Goal: Navigation & Orientation: Find specific page/section

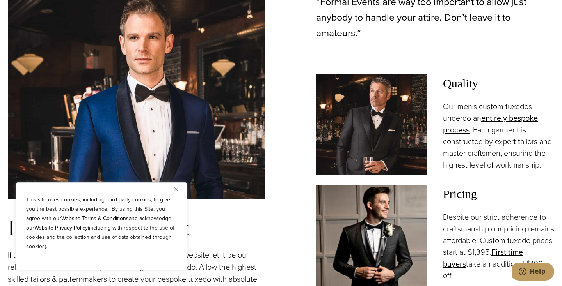
scroll to position [524, 0]
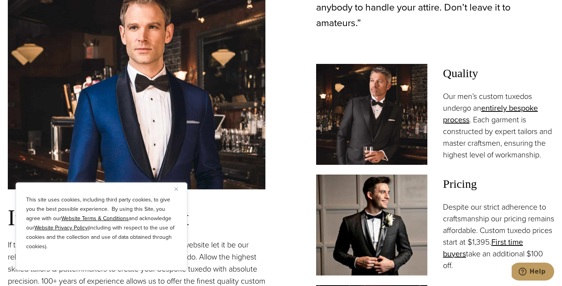
click at [179, 190] on button "Close" at bounding box center [178, 189] width 9 height 9
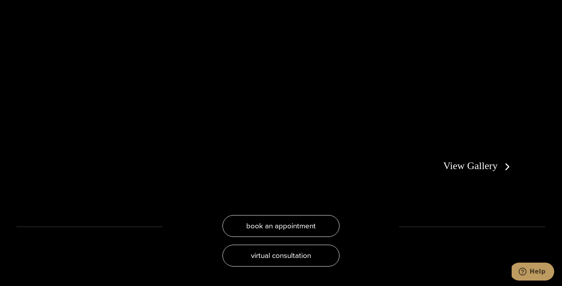
scroll to position [1526, 0]
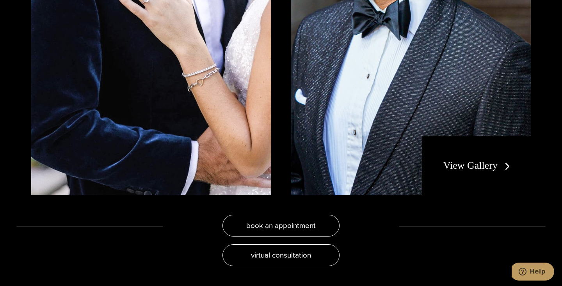
click at [484, 145] on div "View Gallery" at bounding box center [476, 165] width 109 height 59
click at [481, 165] on link "View Gallery" at bounding box center [478, 165] width 70 height 11
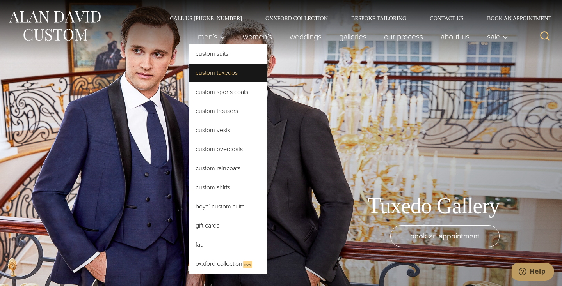
click at [216, 77] on link "Custom Tuxedos" at bounding box center [228, 73] width 78 height 19
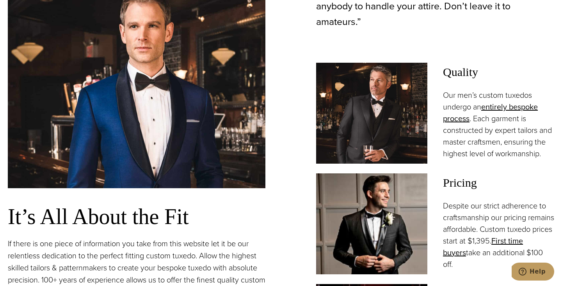
scroll to position [524, 0]
